Goal: Register for event/course

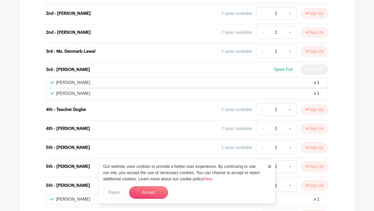
scroll to position [689, 0]
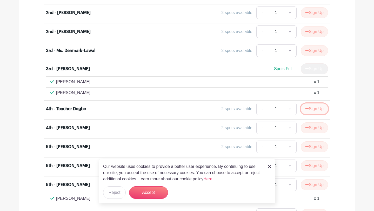
click at [308, 108] on button "Sign Up" at bounding box center [314, 108] width 27 height 11
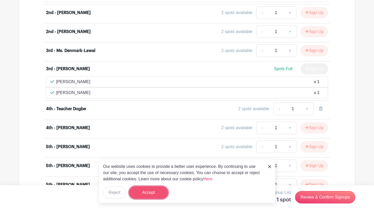
click at [143, 192] on button "Accept" at bounding box center [148, 192] width 39 height 12
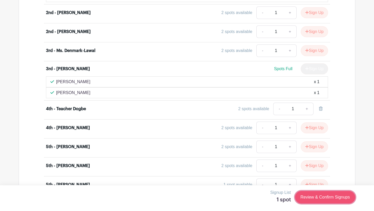
click at [319, 198] on link "Review & Confirm Signups" at bounding box center [325, 197] width 60 height 12
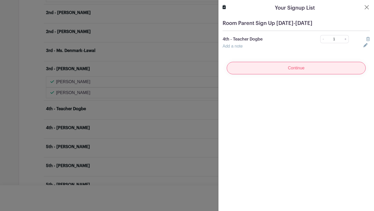
click at [282, 68] on input "Continue" at bounding box center [296, 68] width 139 height 12
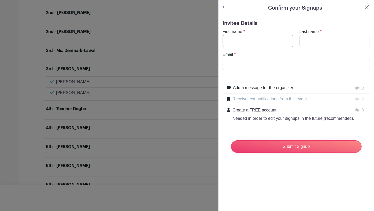
click at [252, 41] on input "First name" at bounding box center [258, 41] width 71 height 12
type input "Radha"
type input "[PERSON_NAME]"
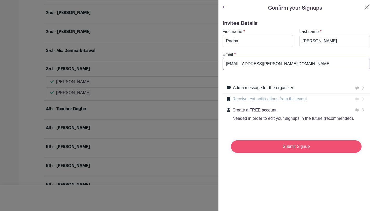
type input "[EMAIL_ADDRESS][PERSON_NAME][DOMAIN_NAME]"
click at [262, 146] on input "Submit Signup" at bounding box center [296, 146] width 131 height 12
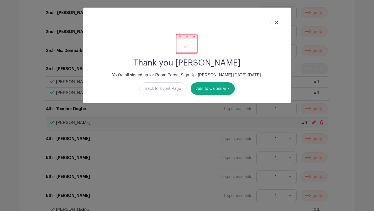
click at [277, 23] on img at bounding box center [276, 22] width 3 height 3
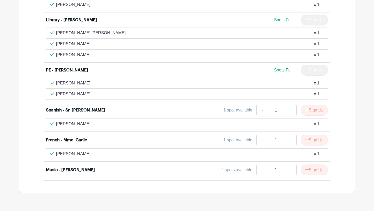
scroll to position [990, 0]
